Goal: Information Seeking & Learning: Learn about a topic

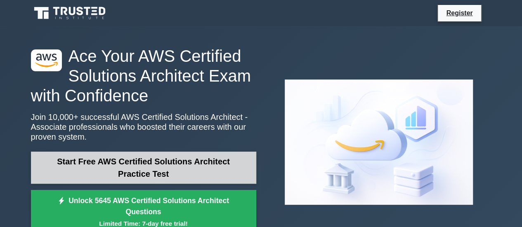
click at [147, 173] on link "Start Free AWS Certified Solutions Architect Practice Test" at bounding box center [143, 168] width 225 height 32
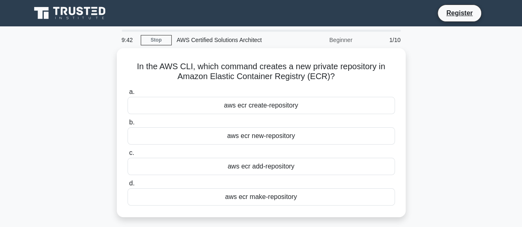
scroll to position [41, 0]
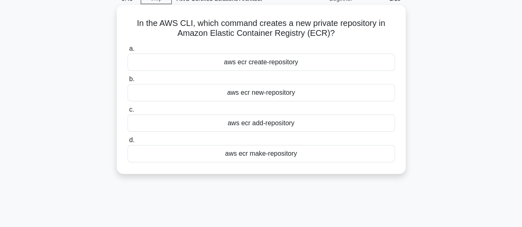
click at [252, 61] on div "aws ecr create-repository" at bounding box center [261, 62] width 267 height 17
click at [128, 52] on input "a. aws ecr create-repository" at bounding box center [128, 48] width 0 height 5
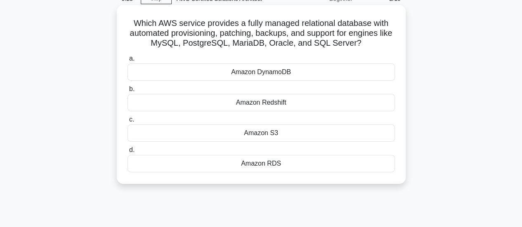
click at [302, 76] on div "Amazon DynamoDB" at bounding box center [261, 72] width 267 height 17
click at [128, 61] on input "a. Amazon DynamoDB" at bounding box center [128, 58] width 0 height 5
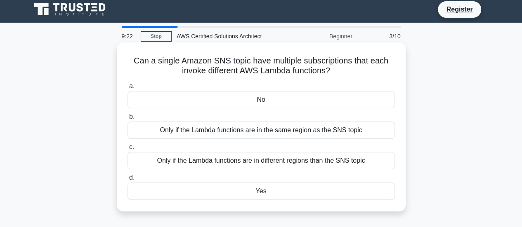
scroll to position [0, 0]
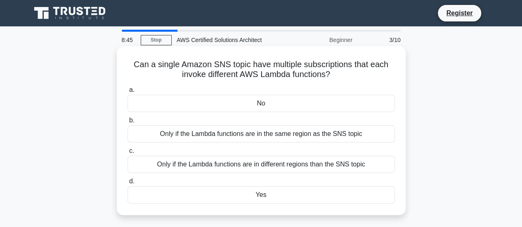
click at [258, 195] on div "Yes" at bounding box center [261, 195] width 267 height 17
click at [128, 184] on input "d. Yes" at bounding box center [128, 181] width 0 height 5
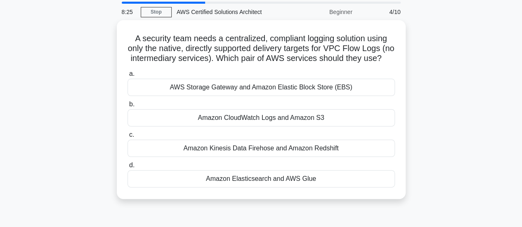
scroll to position [41, 0]
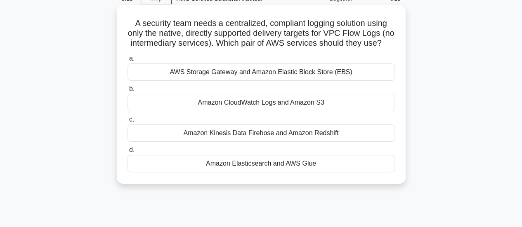
click at [244, 111] on div "Amazon CloudWatch Logs and Amazon S3" at bounding box center [261, 102] width 267 height 17
click at [128, 92] on input "b. Amazon CloudWatch Logs and Amazon S3" at bounding box center [128, 89] width 0 height 5
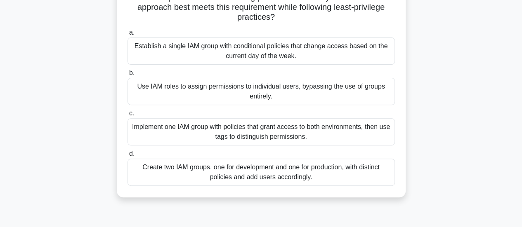
scroll to position [124, 0]
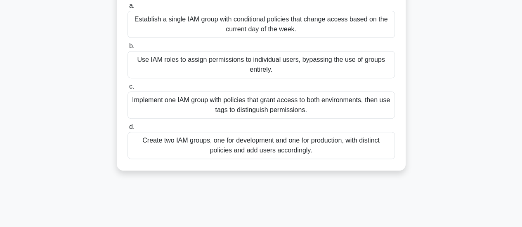
click at [305, 143] on div "Create two IAM groups, one for development and one for production, with distinc…" at bounding box center [261, 145] width 267 height 27
click at [128, 130] on input "d. Create two IAM groups, one for development and one for production, with dist…" at bounding box center [128, 127] width 0 height 5
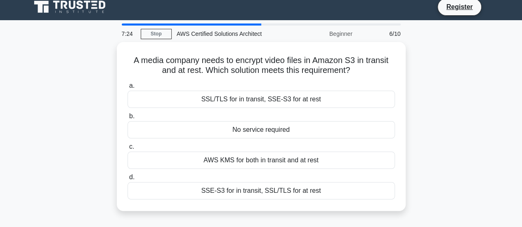
scroll to position [0, 0]
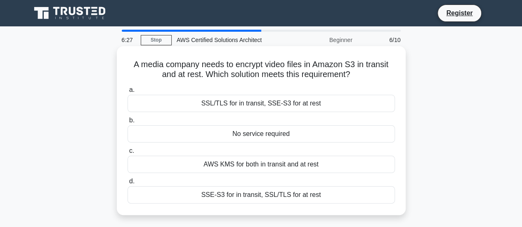
click at [289, 105] on div "SSL/TLS for in transit, SSE-S3 for at rest" at bounding box center [261, 103] width 267 height 17
click at [128, 93] on input "a. SSL/TLS for in transit, SSE-S3 for at rest" at bounding box center [128, 90] width 0 height 5
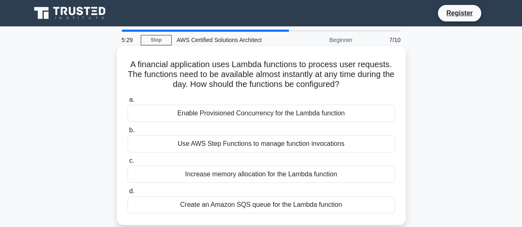
click at [302, 116] on div "Enable Provisioned Concurrency for the Lambda function" at bounding box center [261, 113] width 267 height 17
click at [128, 103] on input "a. Enable Provisioned Concurrency for the Lambda function" at bounding box center [128, 99] width 0 height 5
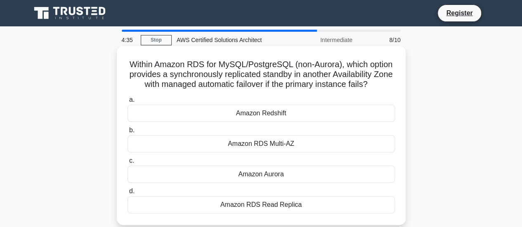
click at [301, 116] on div "Amazon Redshift" at bounding box center [261, 113] width 267 height 17
click at [128, 103] on input "a. Amazon Redshift" at bounding box center [128, 99] width 0 height 5
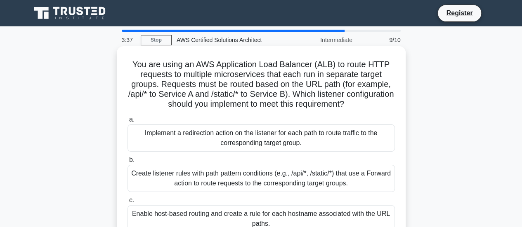
click at [234, 183] on div "Create listener rules with path pattern conditions (e.g., /api/*, /static/*) th…" at bounding box center [261, 178] width 267 height 27
click at [128, 163] on input "b. Create listener rules with path pattern conditions (e.g., /api/*, /static/*)…" at bounding box center [128, 160] width 0 height 5
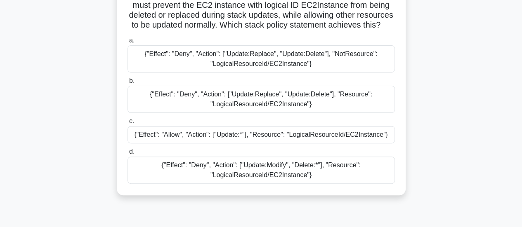
scroll to position [83, 0]
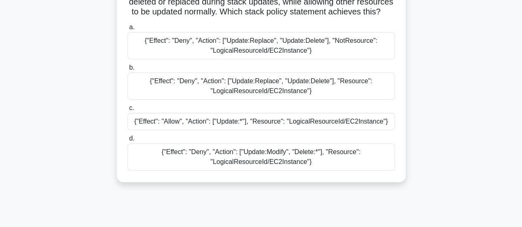
click at [316, 100] on div "{"Effect": "Deny", "Action": ["Update:Replace", "Update:Delete"], "Resource": "…" at bounding box center [261, 86] width 267 height 27
click at [128, 71] on input "b. {"Effect": "Deny", "Action": ["Update:Replace", "Update:Delete"], "Resource"…" at bounding box center [128, 67] width 0 height 5
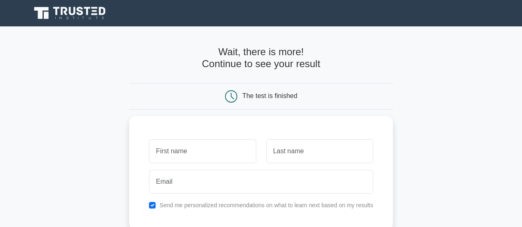
scroll to position [41, 0]
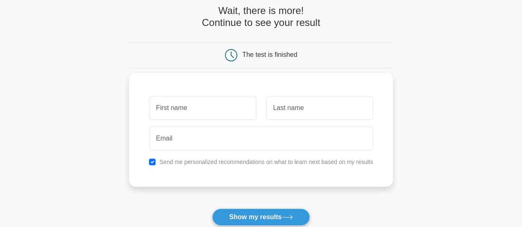
click at [164, 109] on input "text" at bounding box center [202, 108] width 107 height 24
type input "Arun"
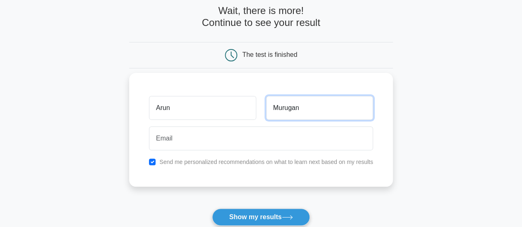
type input "Murugan"
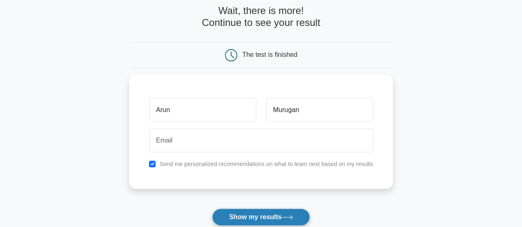
click at [287, 221] on button "Show my results" at bounding box center [260, 217] width 97 height 17
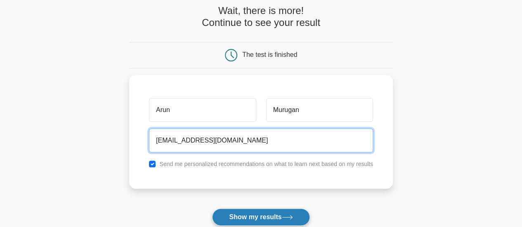
type input "[EMAIL_ADDRESS][DOMAIN_NAME]"
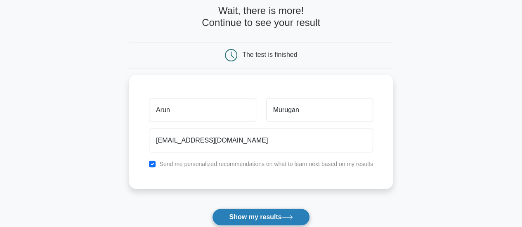
click at [293, 220] on button "Show my results" at bounding box center [260, 217] width 97 height 17
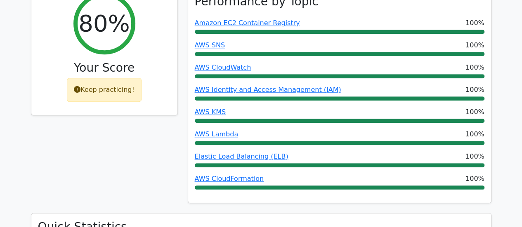
scroll to position [454, 0]
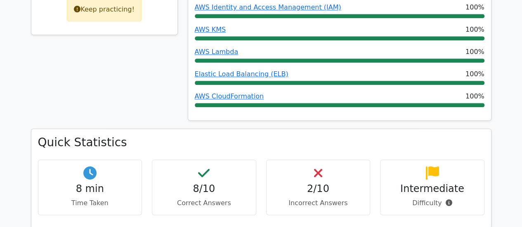
click at [331, 199] on p "Incorrect Answers" at bounding box center [318, 204] width 90 height 10
click at [319, 183] on h4 "2/10" at bounding box center [318, 189] width 90 height 12
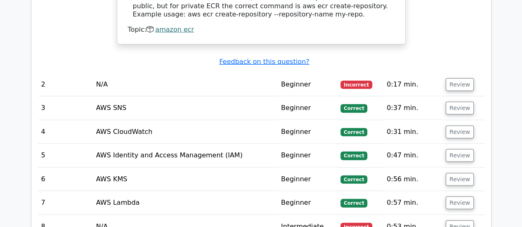
scroll to position [949, 0]
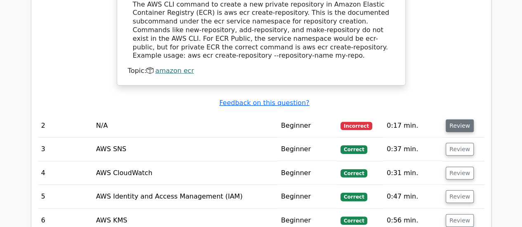
click at [452, 120] on button "Review" at bounding box center [460, 126] width 28 height 13
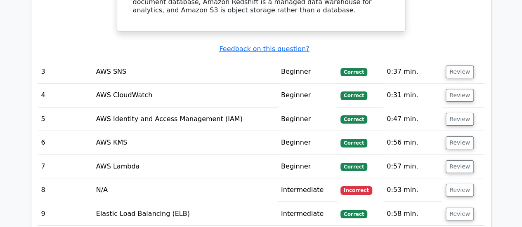
scroll to position [1362, 0]
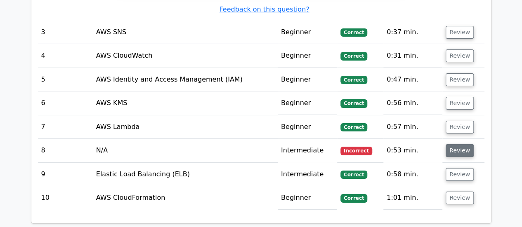
click at [457, 144] on button "Review" at bounding box center [460, 150] width 28 height 13
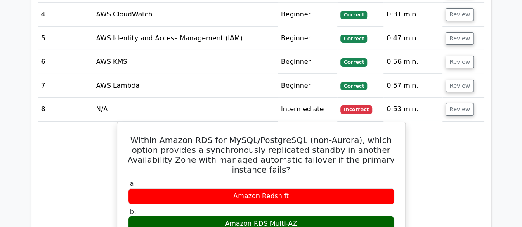
scroll to position [1321, 0]
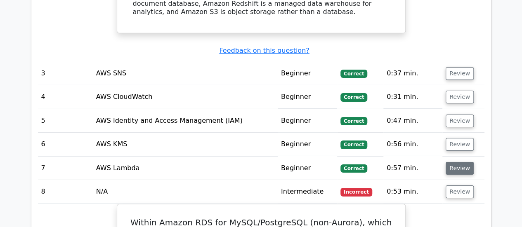
click at [460, 162] on button "Review" at bounding box center [460, 168] width 28 height 13
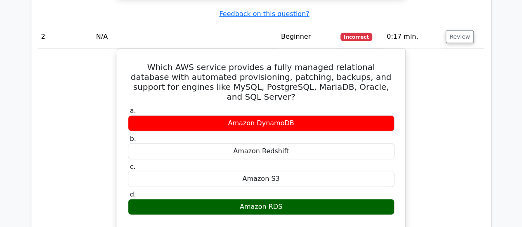
scroll to position [1032, 0]
